Goal: Information Seeking & Learning: Learn about a topic

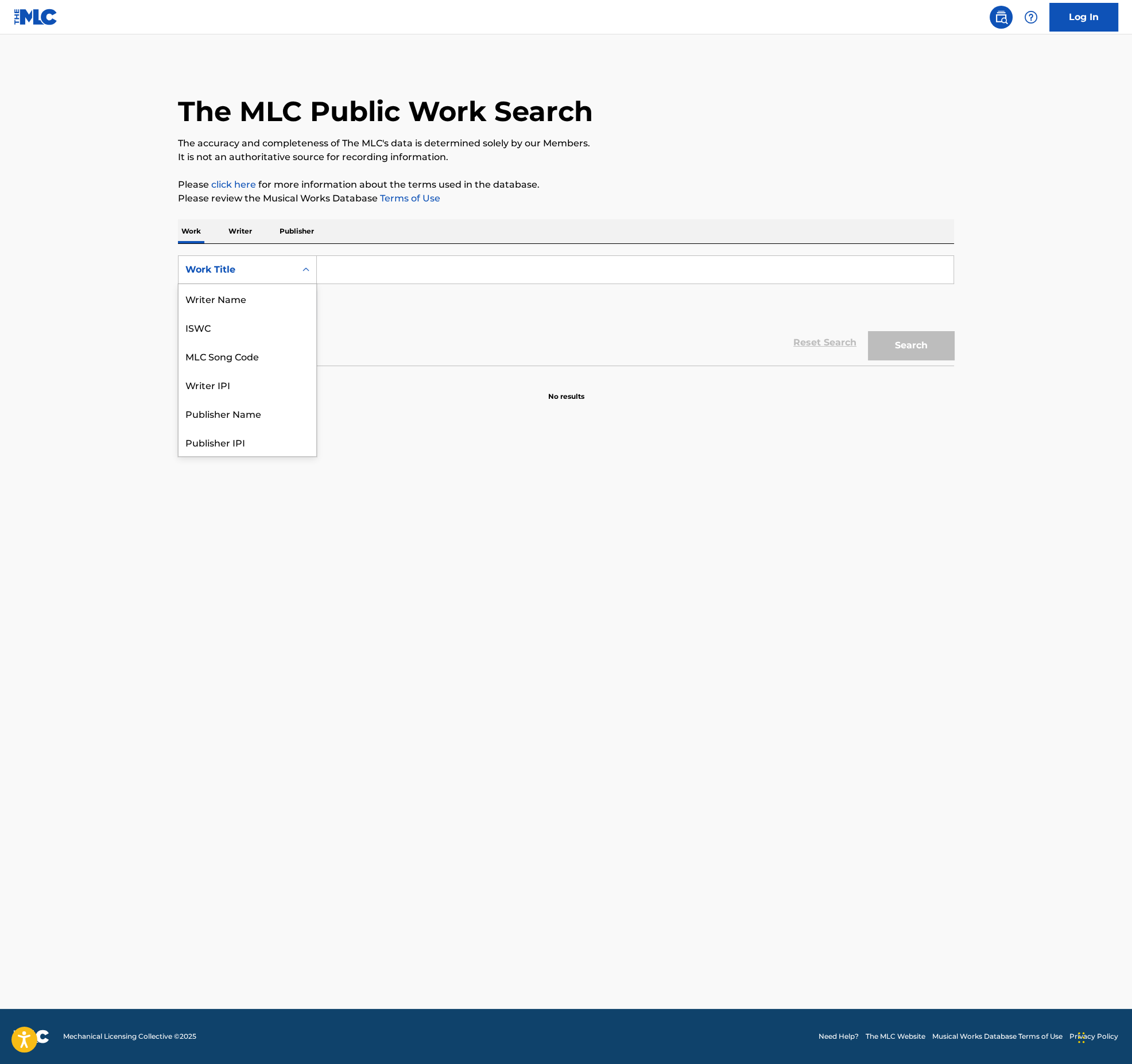
click at [273, 274] on div "Work Title" at bounding box center [237, 270] width 103 height 14
click at [265, 382] on div "Publisher IPI" at bounding box center [247, 384] width 138 height 29
click at [385, 277] on input "Search Form" at bounding box center [635, 270] width 636 height 28
paste input "01204522209"
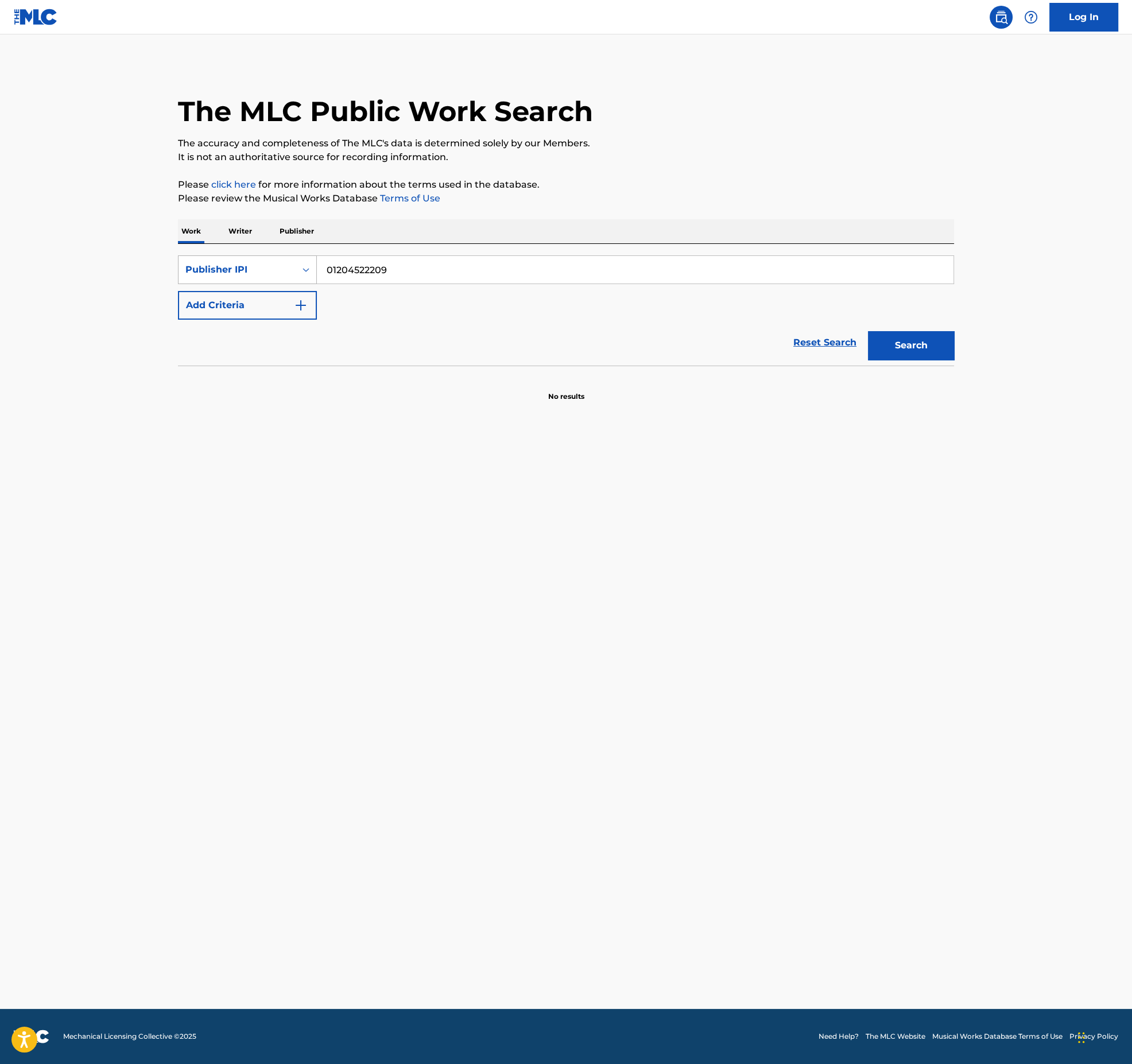
type input "01204522209"
click at [237, 267] on div "Publisher IPI" at bounding box center [237, 270] width 103 height 14
click at [242, 349] on div "Writer IPI" at bounding box center [247, 356] width 138 height 29
click at [384, 261] on input "Search Form" at bounding box center [635, 270] width 636 height 28
paste input "01204522209"
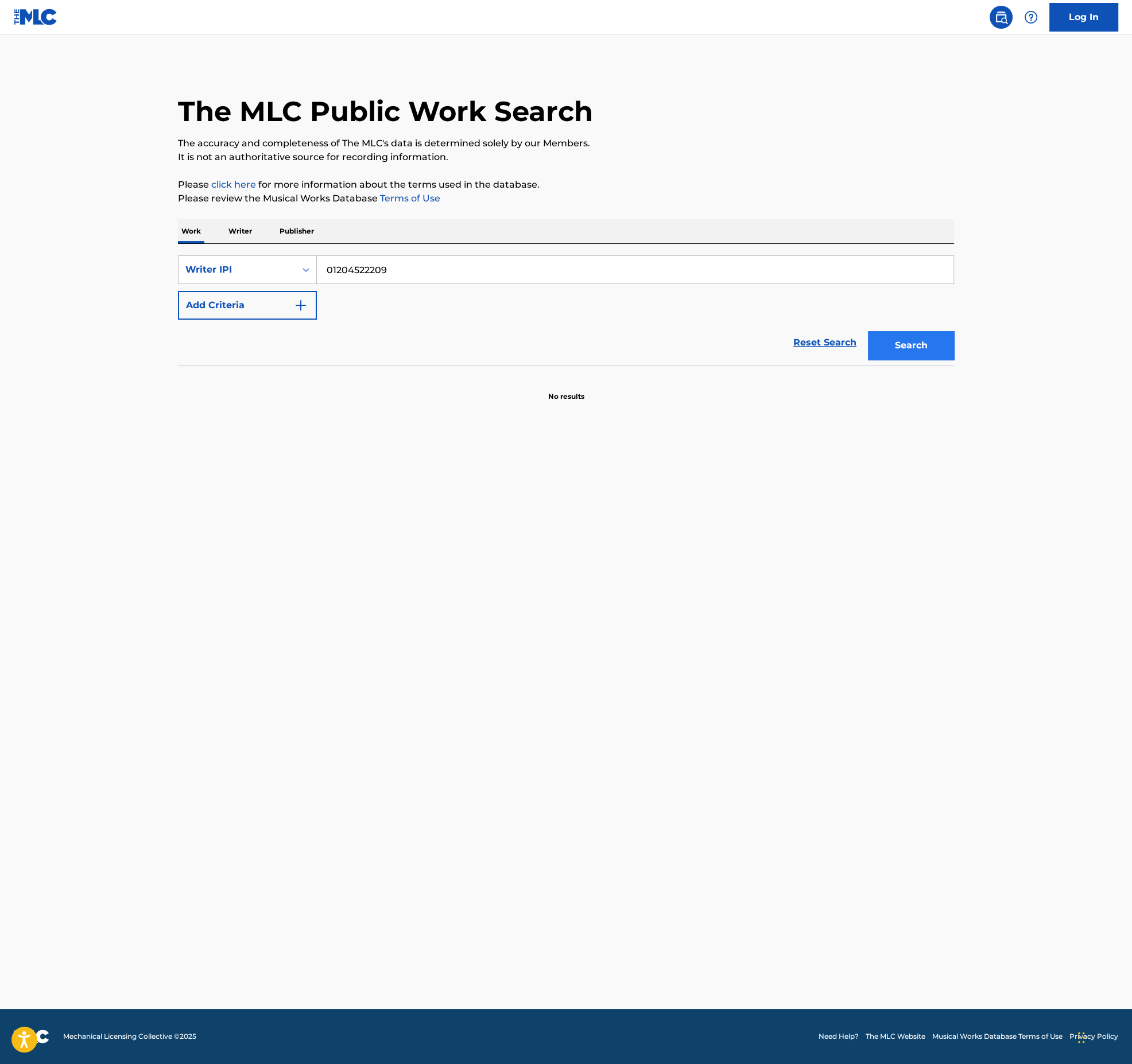
type input "01204522209"
click at [926, 354] on button "Search" at bounding box center [911, 345] width 86 height 29
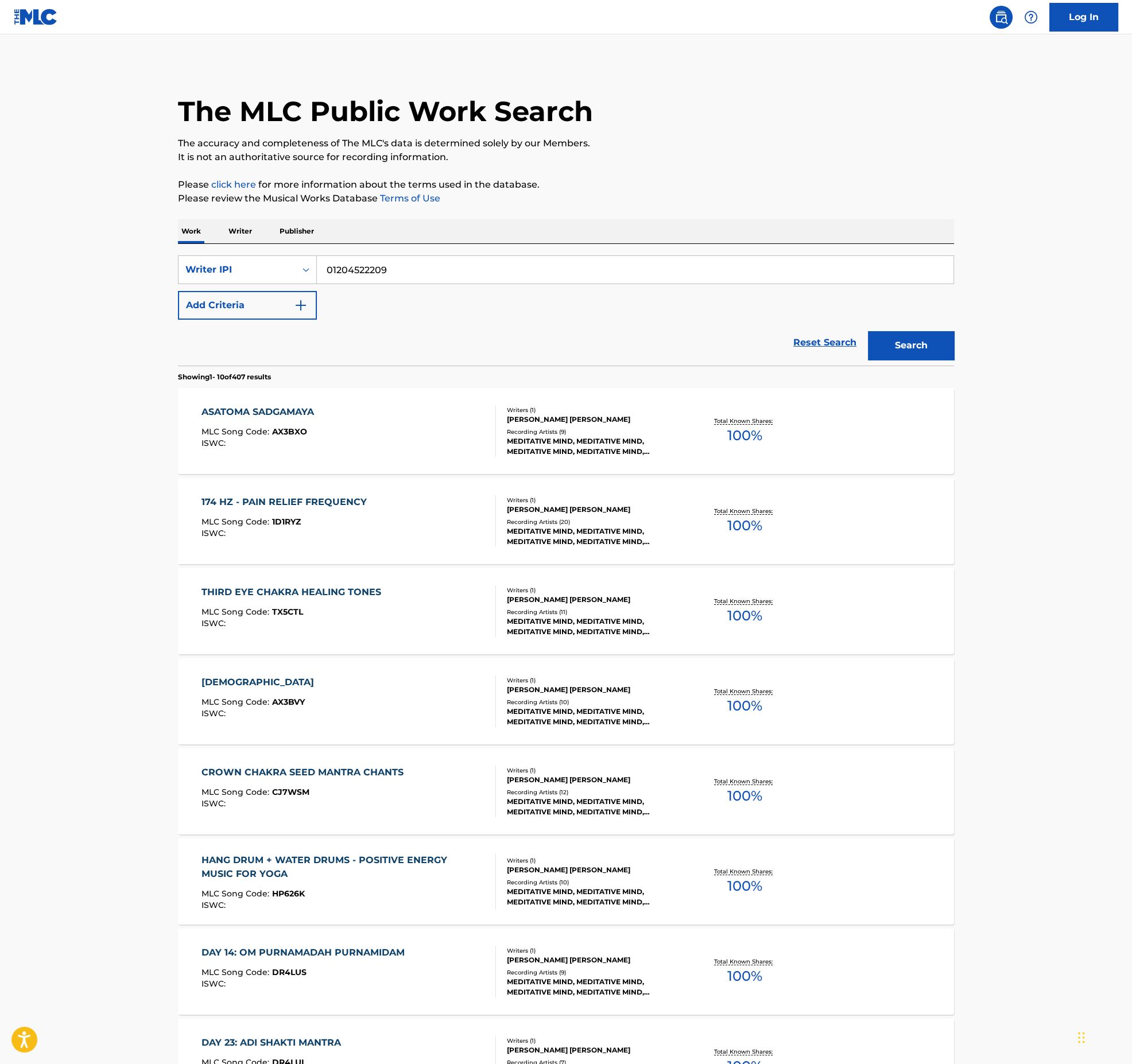
click at [432, 533] on div "174 HZ - PAIN RELIEF FREQUENCY MLC Song Code : 1D1RYZ ISWC :" at bounding box center [349, 521] width 295 height 52
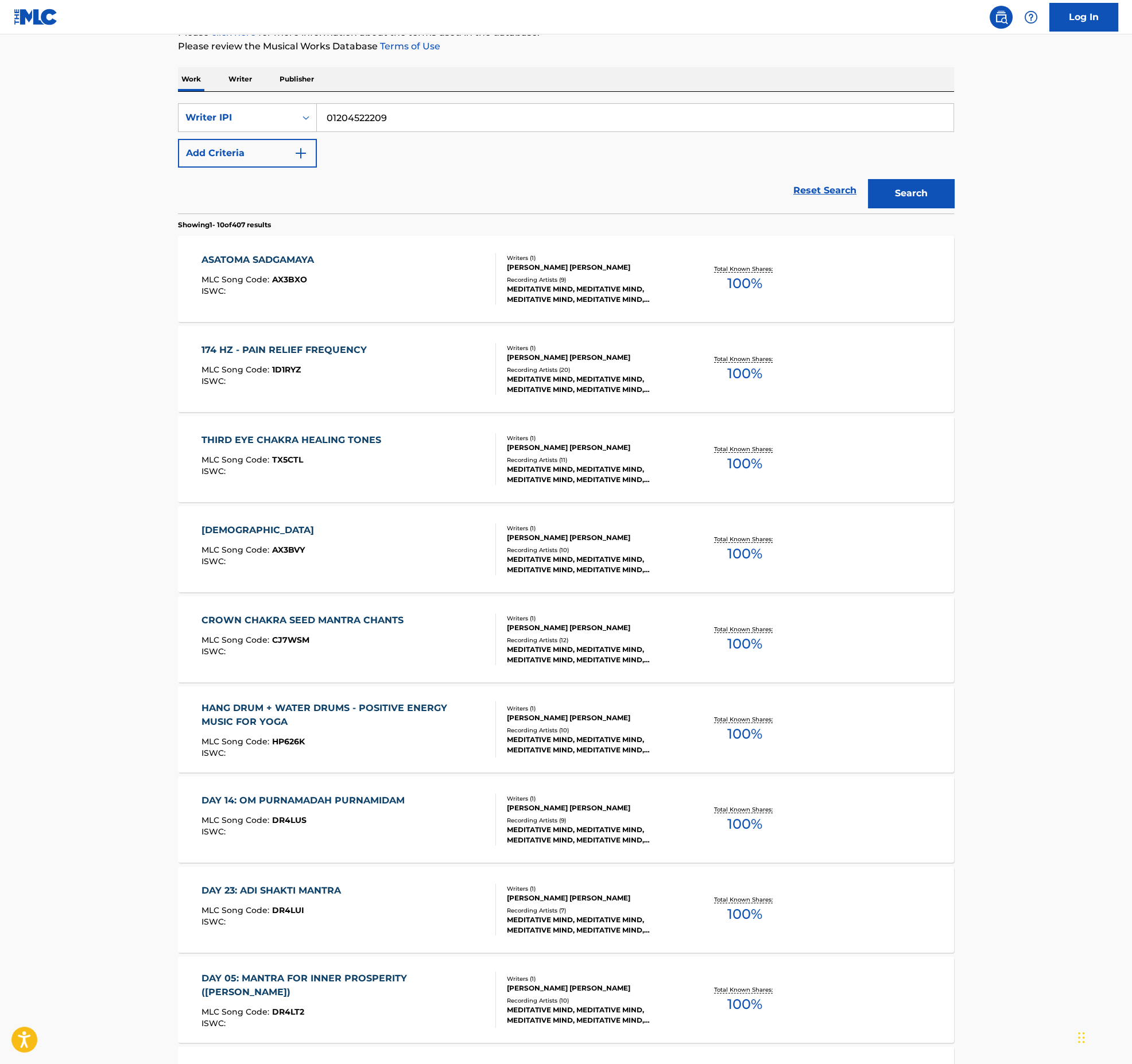
scroll to position [340, 0]
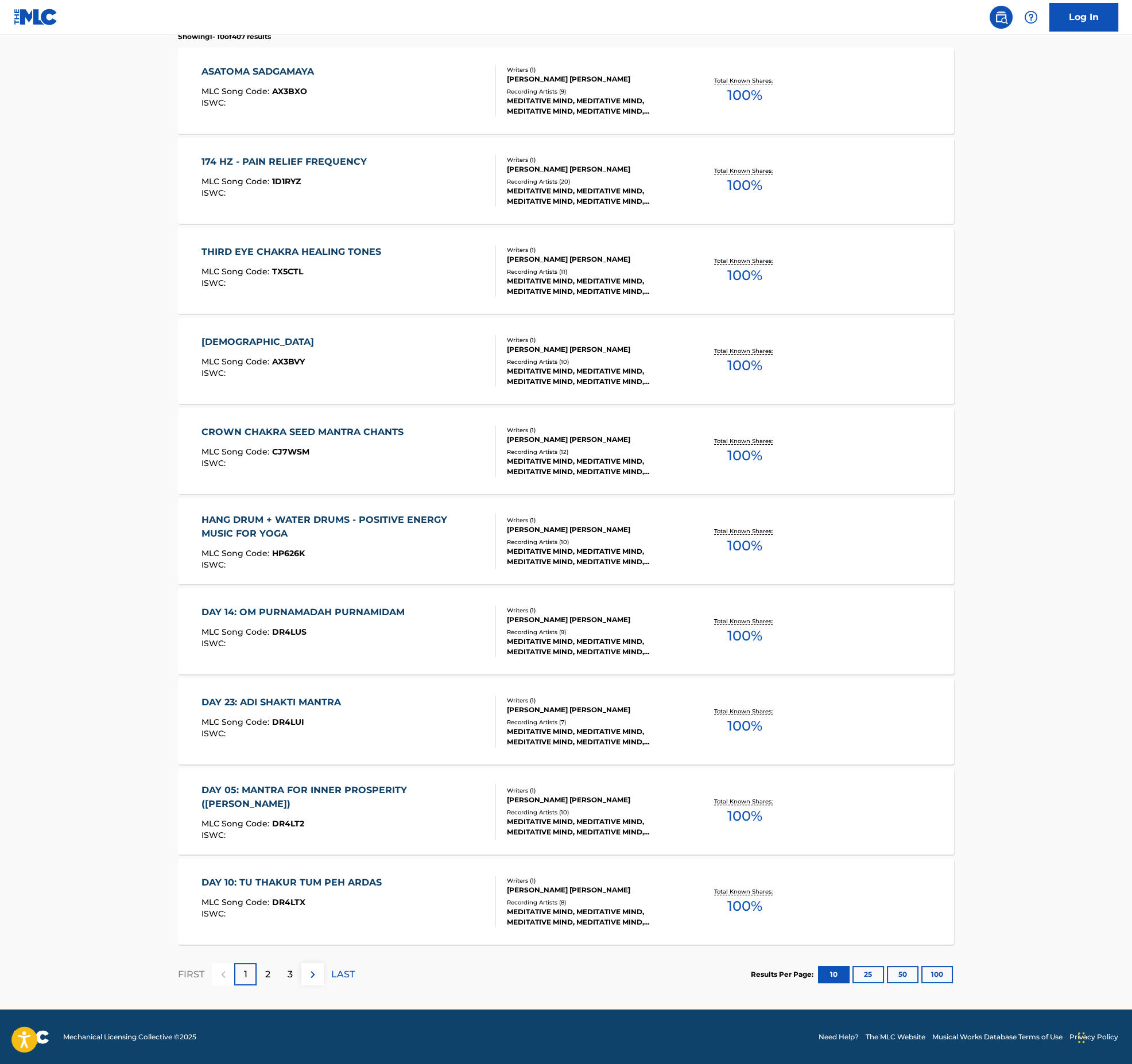
click at [359, 653] on div "DAY 14: OM PURNAMADAH PURNAMIDAM MLC Song Code : DR4LUS ISWC :" at bounding box center [306, 631] width 209 height 52
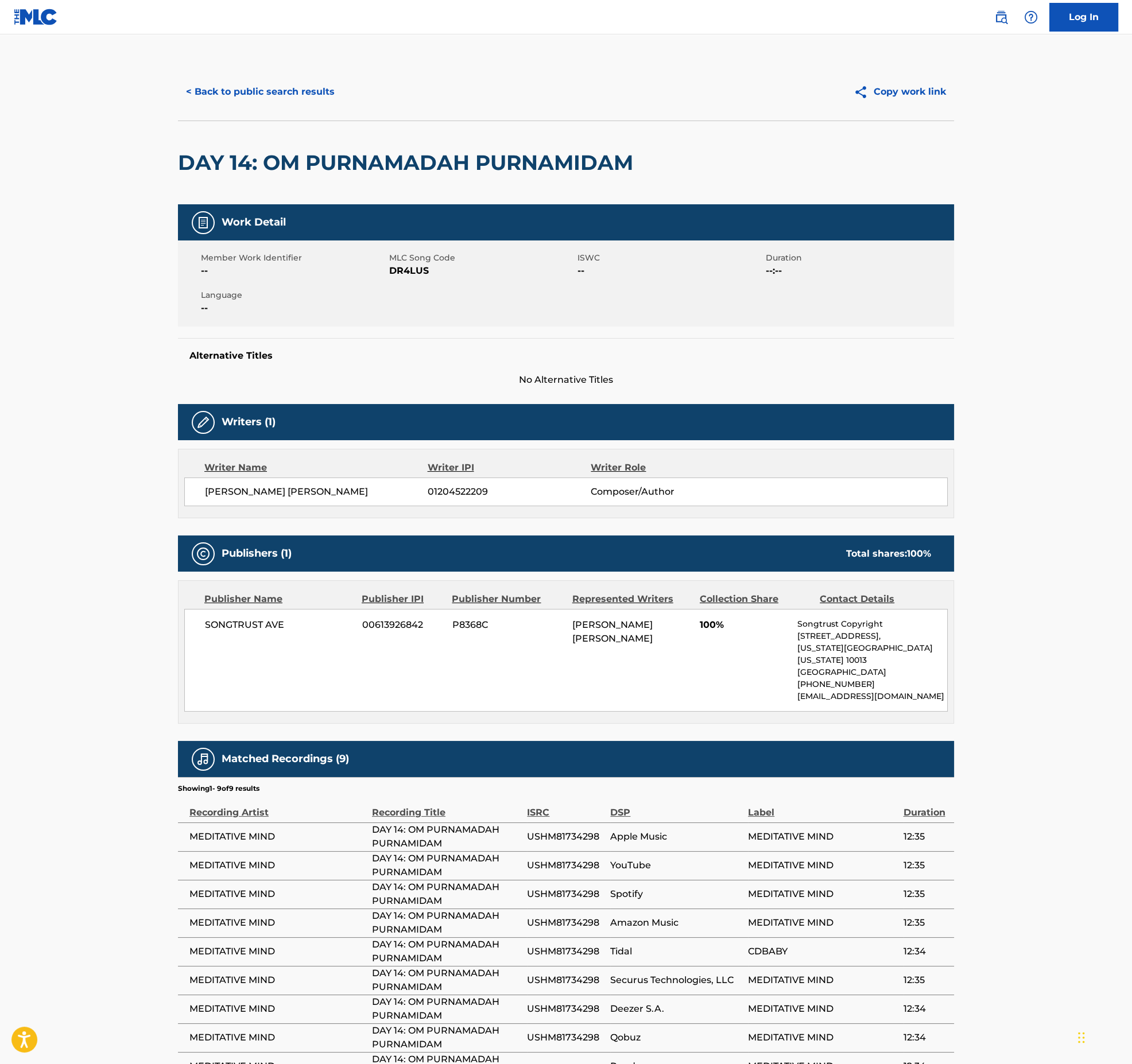
scroll to position [340, 0]
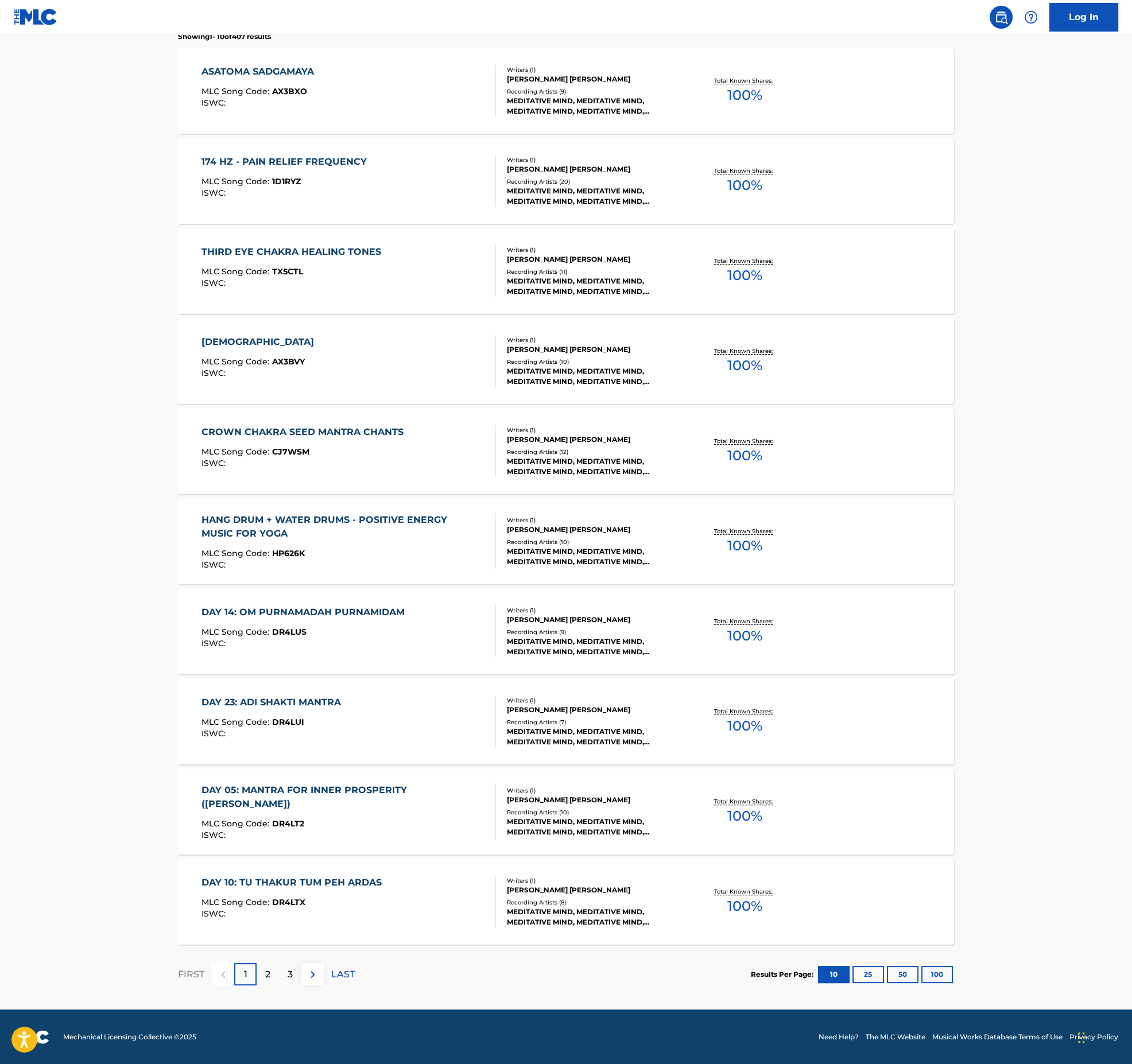
click at [411, 440] on div "CROWN CHAKRA SEED MANTRA CHANTS MLC Song Code : CJ7WSM ISWC :" at bounding box center [349, 451] width 295 height 52
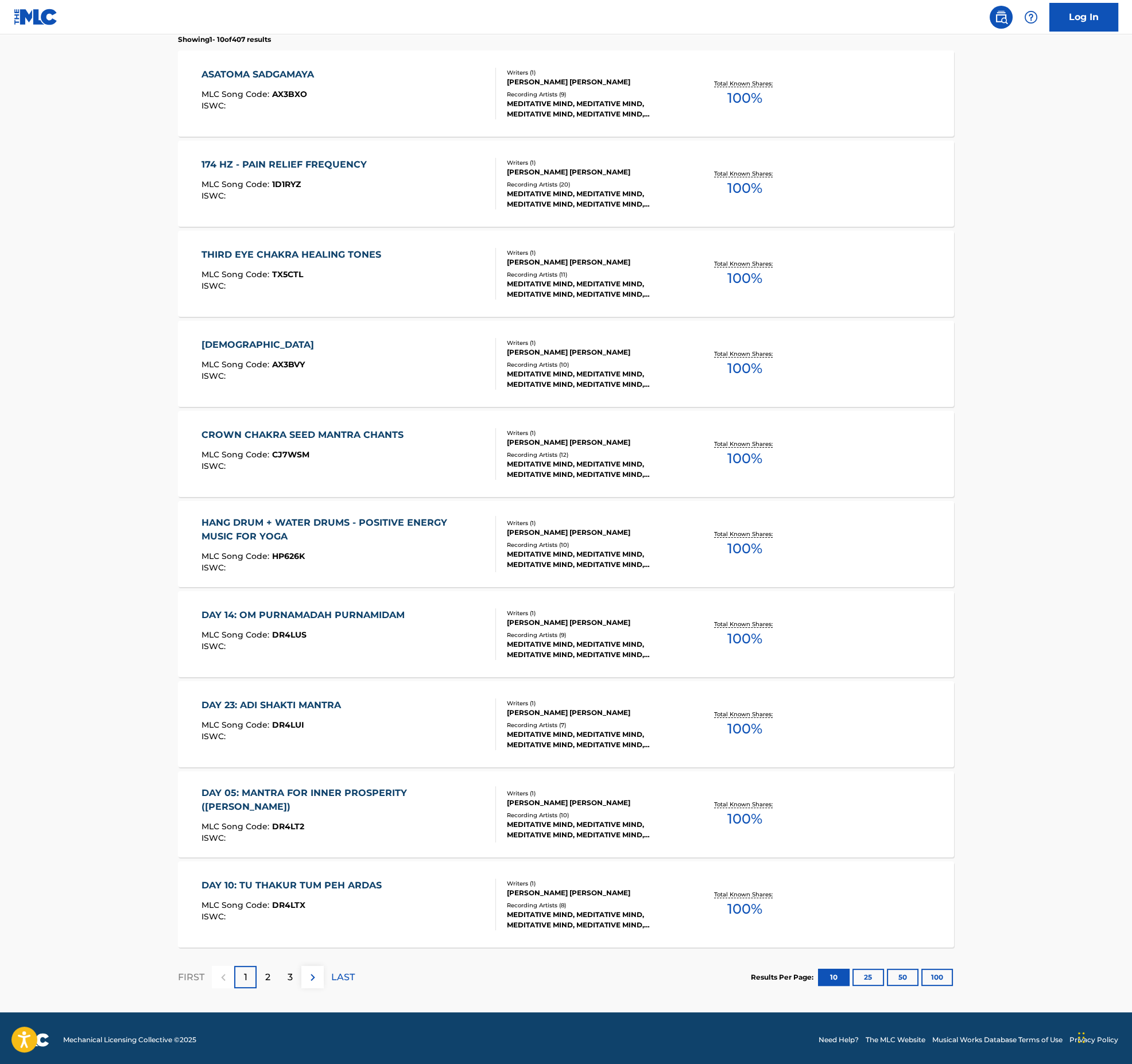
scroll to position [340, 0]
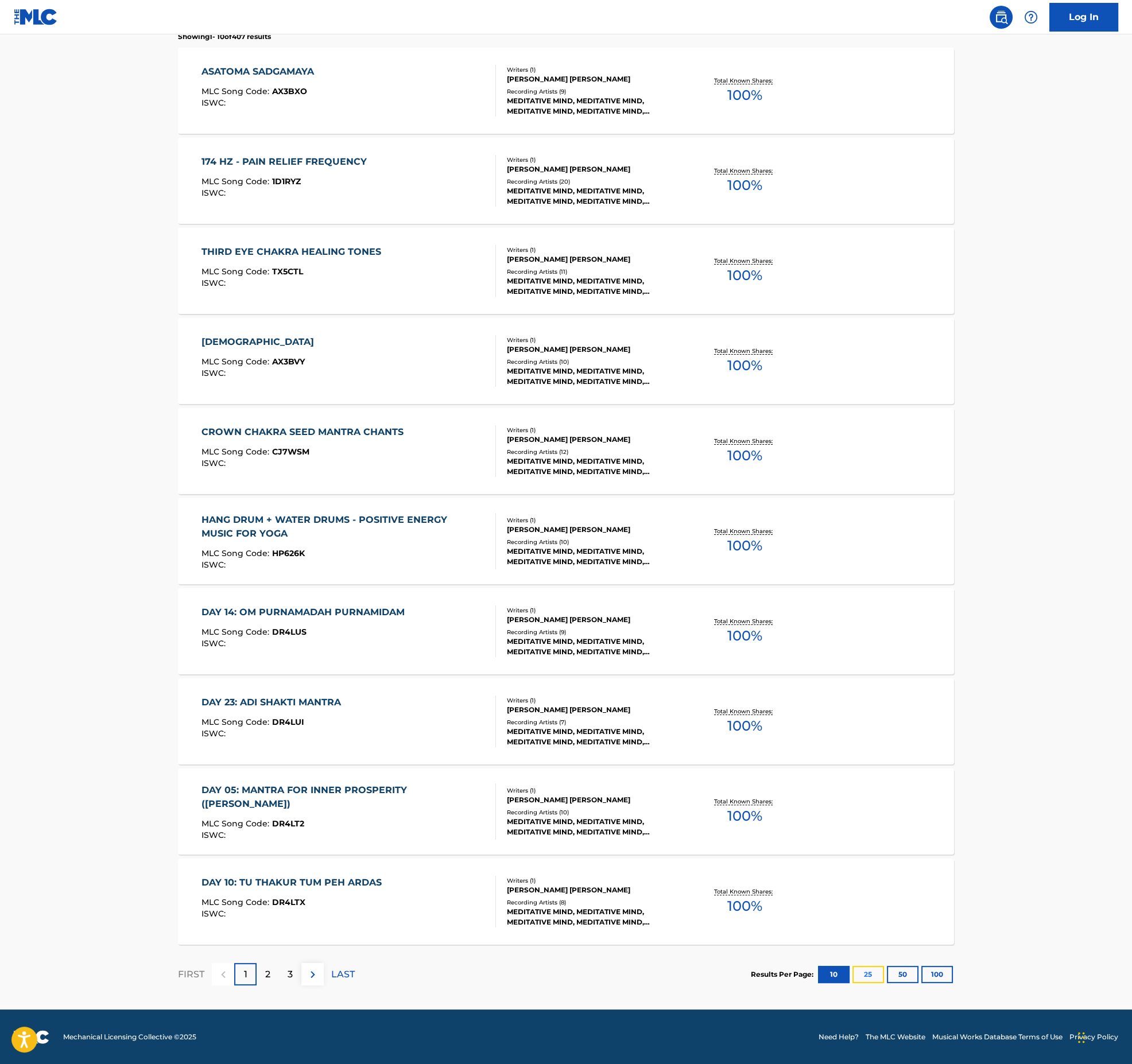
click at [867, 977] on button "25" at bounding box center [868, 974] width 32 height 17
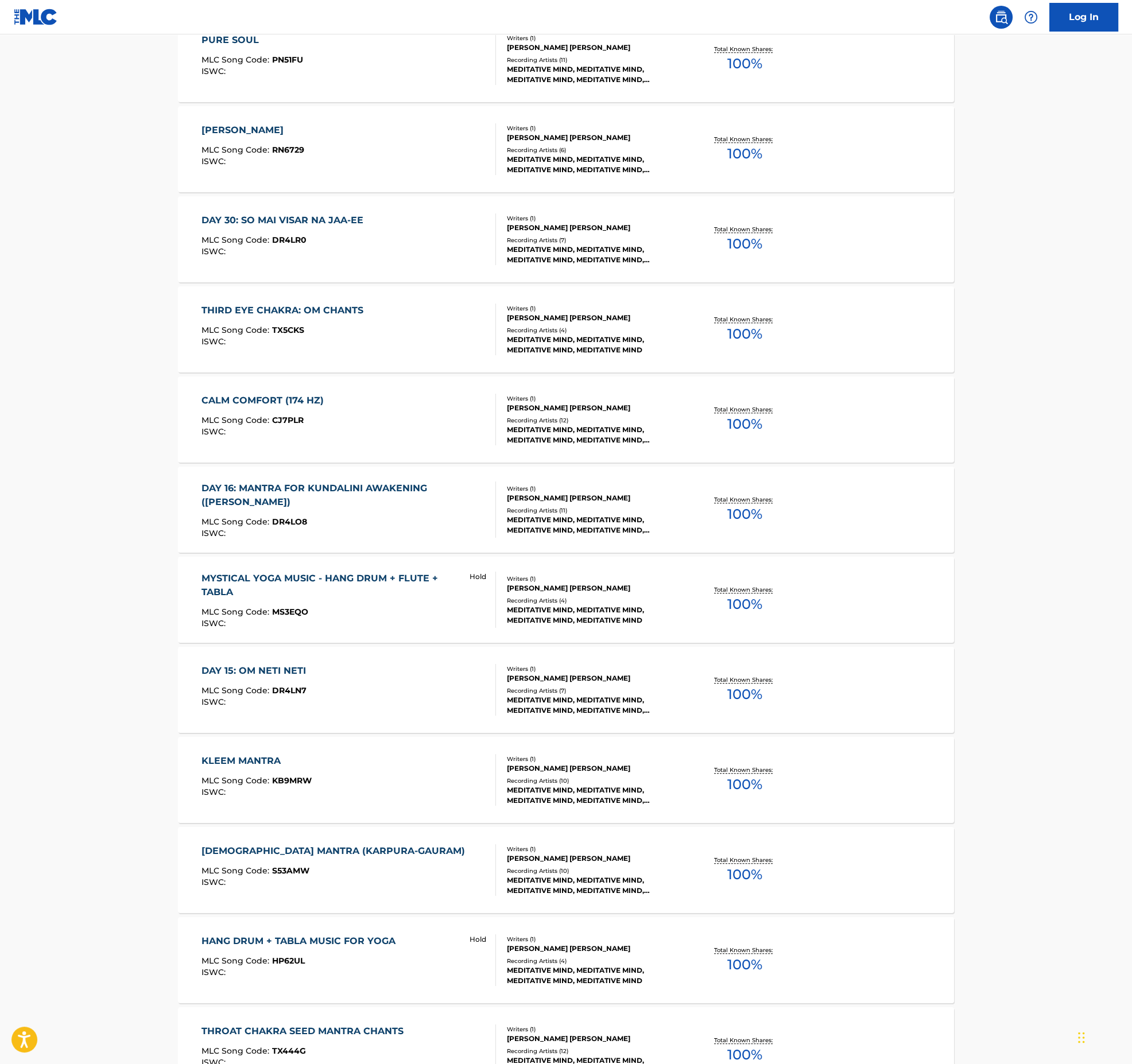
scroll to position [1692, 0]
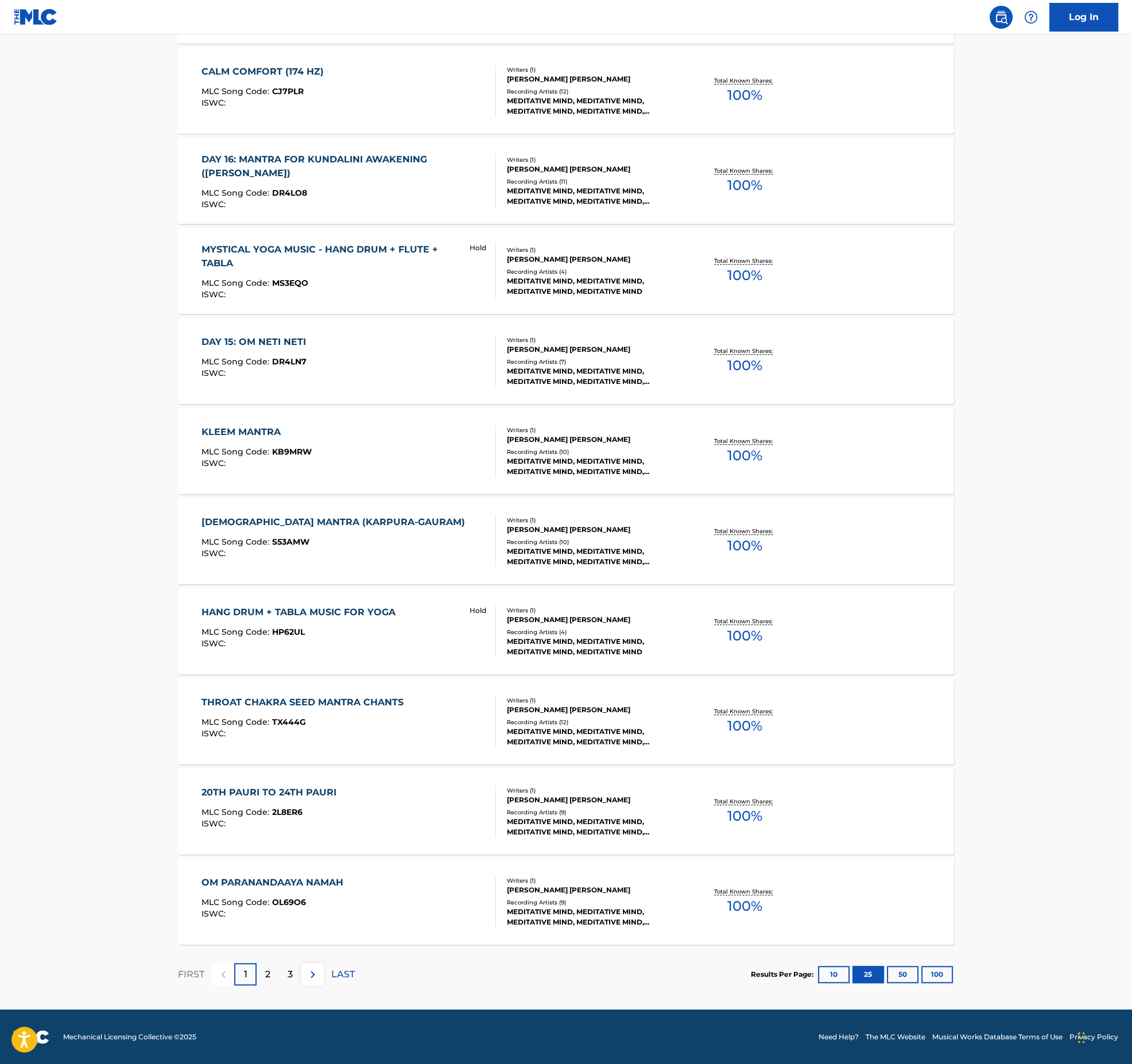
click at [425, 469] on div "KLEEM MANTRA MLC Song Code : KB9MRW ISWC :" at bounding box center [349, 451] width 295 height 52
